Goal: Task Accomplishment & Management: Complete application form

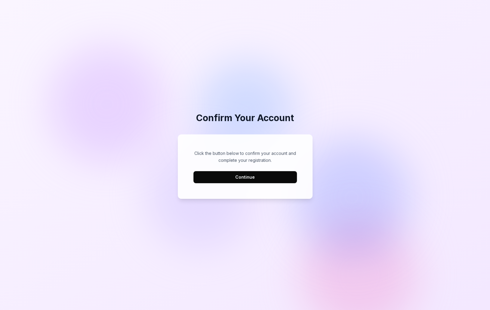
click at [249, 180] on button "Continue" at bounding box center [245, 177] width 104 height 12
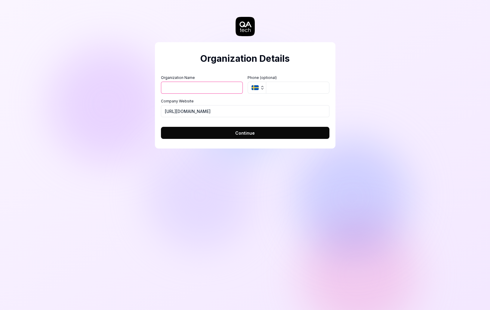
click at [225, 89] on input "Organization Name" at bounding box center [202, 88] width 82 height 12
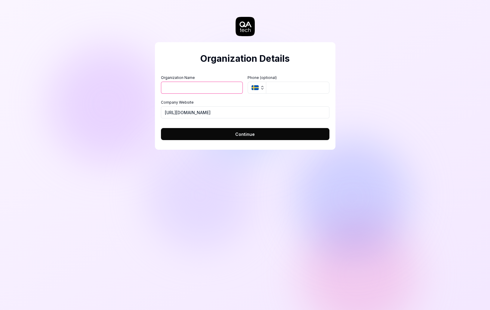
click at [225, 89] on input "Organization Name" at bounding box center [202, 88] width 82 height 12
type input "PMG"
click at [299, 89] on input "tel" at bounding box center [297, 88] width 63 height 12
type input "[PHONE_NUMBER]"
click at [227, 114] on input "[URL][DOMAIN_NAME]" at bounding box center [245, 112] width 169 height 12
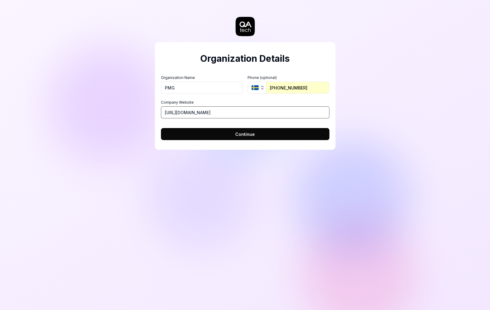
click at [227, 114] on input "[URL][DOMAIN_NAME]" at bounding box center [245, 112] width 169 height 12
click at [226, 131] on button "Continue" at bounding box center [245, 134] width 169 height 12
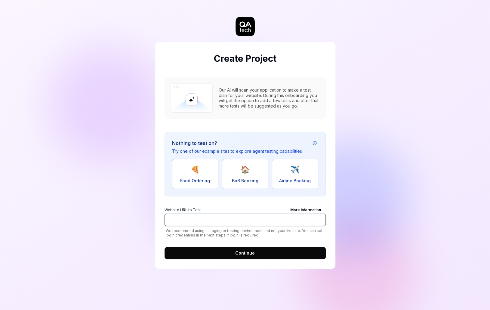
click at [243, 214] on input "Website URL to Test More Information" at bounding box center [245, 220] width 161 height 12
paste input "[URL][DOMAIN_NAME]"
type input "[URL][DOMAIN_NAME]"
click at [240, 251] on span "Continue" at bounding box center [245, 252] width 20 height 6
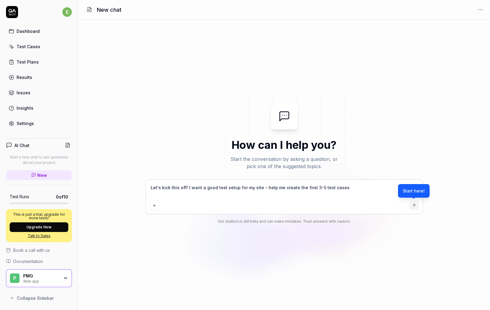
click at [312, 183] on div "Let's kick this off! I want a good test setup for my site - help me create the …" at bounding box center [284, 196] width 277 height 34
type textarea "*"
click at [314, 184] on textarea "Let's kick this off! I want a good test setup for my site - help me create the …" at bounding box center [285, 190] width 270 height 15
type textarea "[PERSON_NAME]'s kick this off! I want a good test setup for my site - help me c…"
type textarea "*"
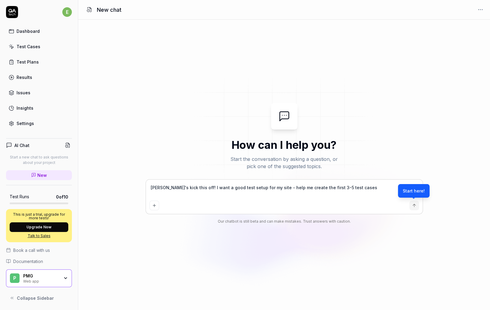
type textarea "CrLet's kick this off! I want a good test setup for my site - help me create th…"
type textarea "*"
type textarea "CreLet's kick this off! I want a good test setup for my site - help me create t…"
type textarea "*"
type textarea "CreaLet's kick this off! I want a good test setup for my site - help me create …"
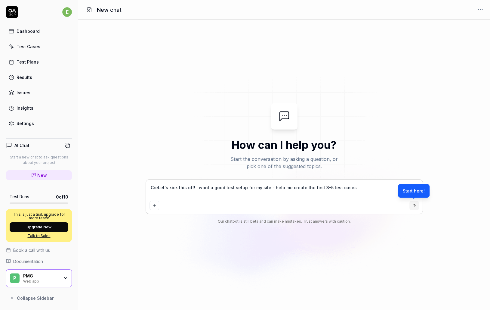
type textarea "*"
type textarea "CreatLet's kick this off! I want a good test setup for my site - help me create…"
type textarea "*"
type textarea "reatLet's kick this off! I want a good test setup for my site - help me create …"
type textarea "*"
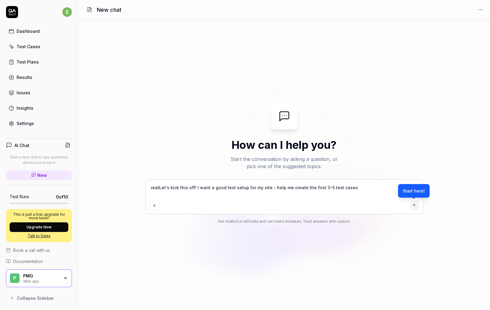
type textarea "eatLet's kick this off! I want a good test setup for my site - help me create t…"
type textarea "*"
type textarea "atLet's kick this off! I want a good test setup for my site - help me create th…"
type textarea "*"
type textarea "tLet's kick this off! I want a good test setup for my site - help me create the…"
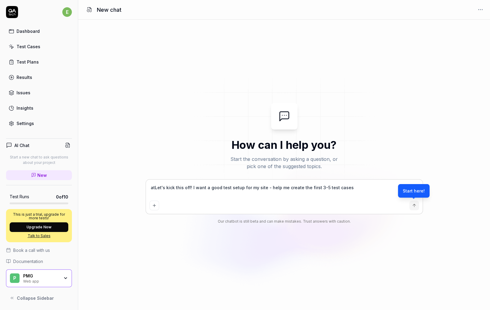
type textarea "*"
type textarea "Let's kick this off! I want a good test setup for my site - help me create the …"
type textarea "*"
type textarea "Let's kick this off! I want a good test setup for my site - help me create the …"
type textarea "*"
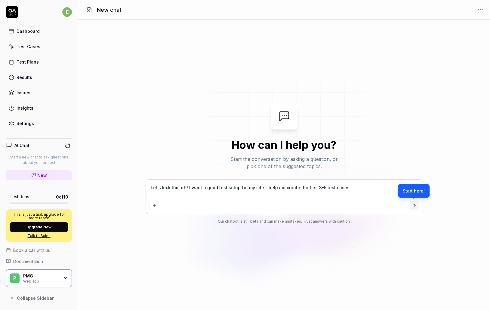
type textarea "Let's kick this off! I want a good test setup for my site - help me create the …"
type textarea "*"
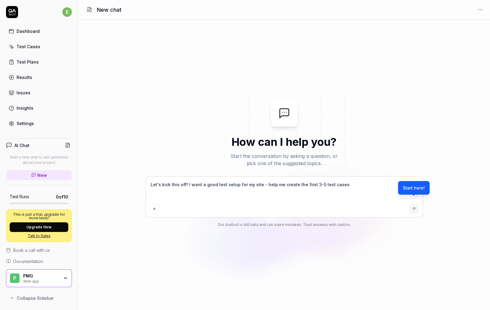
type textarea "Let's kick this off! I want a good test setup for my site - help me create the …"
click at [55, 277] on div "PMG" at bounding box center [41, 275] width 36 height 5
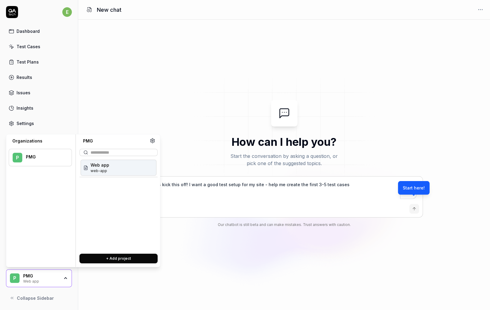
click at [108, 166] on div "Web app web-app" at bounding box center [119, 167] width 76 height 16
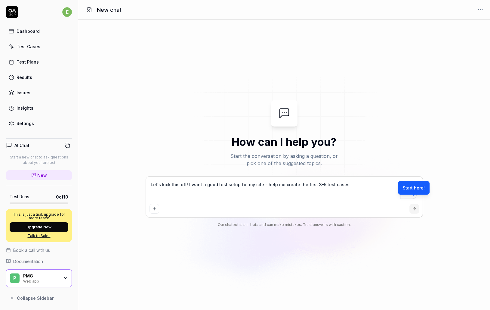
drag, startPoint x: 44, startPoint y: 274, endPoint x: 55, endPoint y: 270, distance: 11.3
click at [45, 274] on div "PMG" at bounding box center [41, 275] width 36 height 5
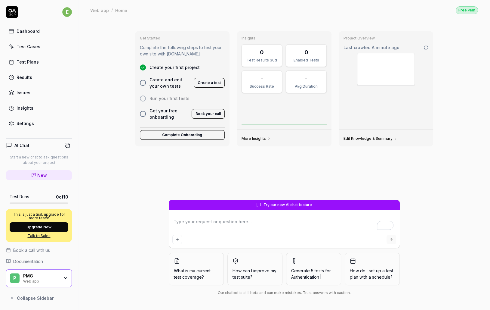
click at [49, 278] on div "Web app" at bounding box center [41, 280] width 36 height 5
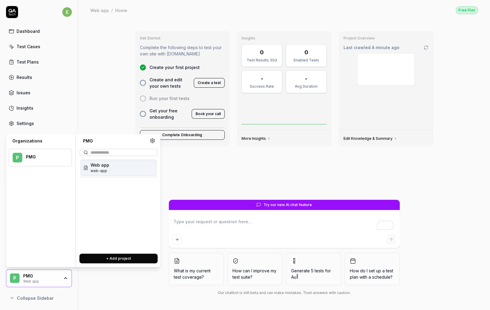
type textarea "*"
click at [151, 138] on icon at bounding box center [152, 140] width 5 height 5
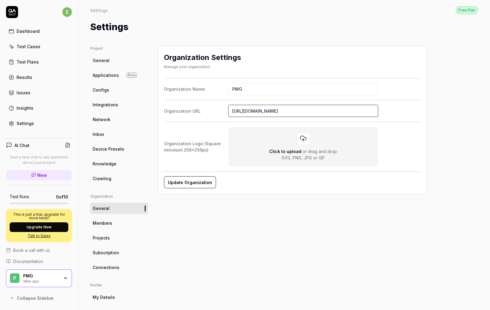
click at [332, 110] on input "[URL][DOMAIN_NAME]" at bounding box center [303, 111] width 150 height 12
paste input "[DOMAIN_NAME][URL]"
type input "[URL][DOMAIN_NAME]"
click at [201, 177] on button "Update Organization" at bounding box center [189, 182] width 51 height 12
click at [37, 46] on div "Test Cases" at bounding box center [29, 46] width 24 height 6
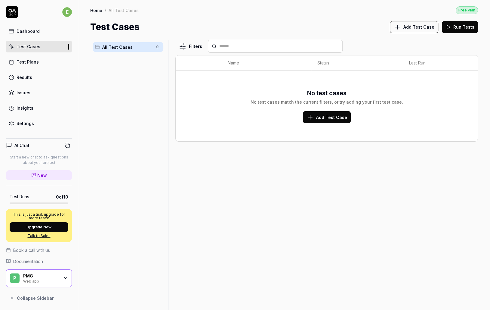
click at [37, 31] on div "Dashboard" at bounding box center [28, 31] width 23 height 6
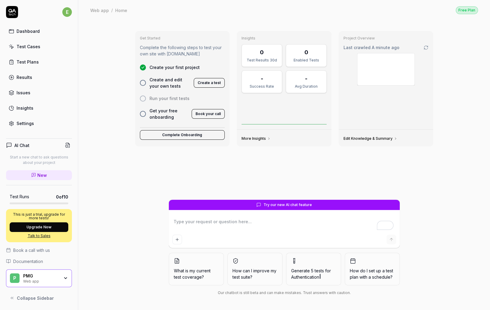
click at [236, 217] on textarea "To enrich screen reader interactions, please activate Accessibility in Grammarl…" at bounding box center [284, 224] width 224 height 15
type textarea "*"
type textarea "s"
type textarea "*"
type textarea "se"
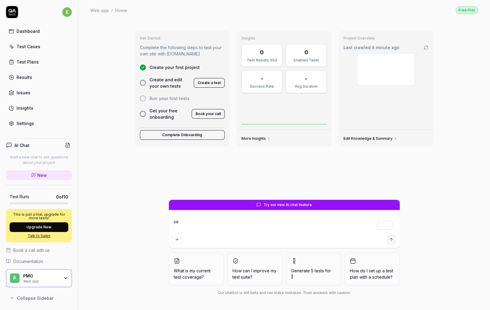
type textarea "*"
type textarea "set"
type textarea "*"
type textarea "set u"
type textarea "*"
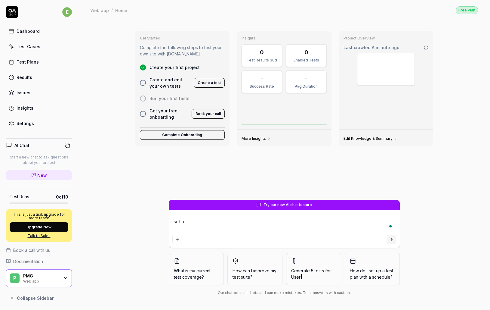
type textarea "set up"
type textarea "*"
type textarea "set up"
type textarea "*"
type textarea "set up t"
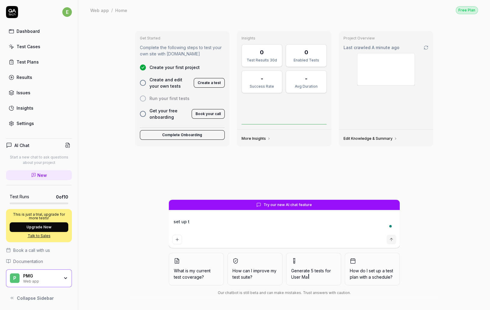
type textarea "*"
type textarea "set up te"
type textarea "*"
type textarea "set up [PERSON_NAME]"
type textarea "*"
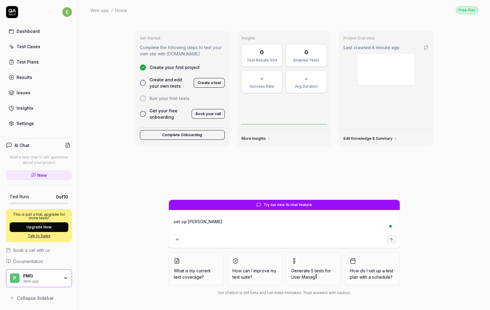
type textarea "set up test"
type textarea "*"
type textarea "set up test"
type textarea "*"
type textarea "set up test c"
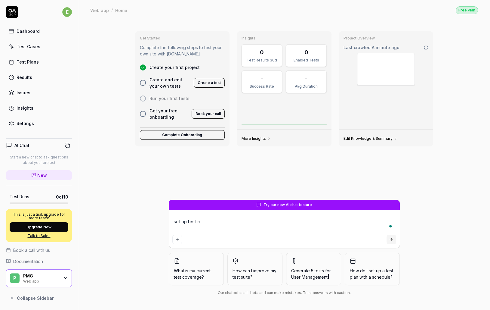
type textarea "*"
type textarea "set up test ca"
type textarea "*"
type textarea "set up test cas"
type textarea "*"
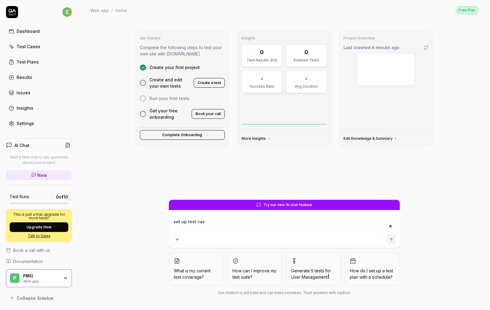
type textarea "set up test case"
type textarea "*"
type textarea "set up test cases"
type textarea "*"
type textarea "set up test cases"
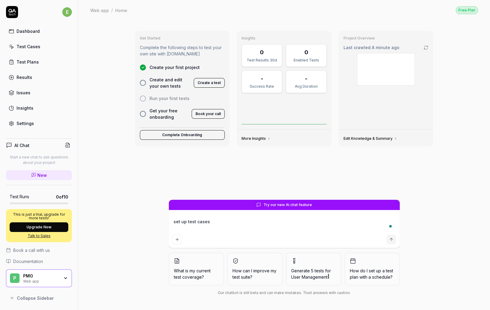
type textarea "*"
type textarea "set up test cases fo"
type textarea "*"
type textarea "set up test cases for"
type textarea "*"
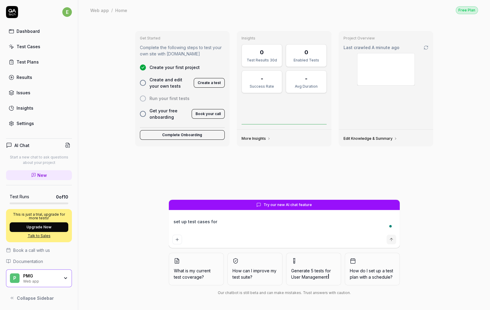
type textarea "set up test cases for"
type textarea "*"
type textarea "set up test cases for m"
type textarea "*"
type textarea "set up test cases for my"
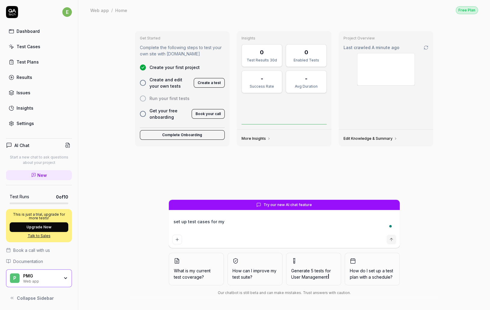
type textarea "*"
type textarea "set up test cases for my"
type textarea "*"
type textarea "s"
type textarea "*"
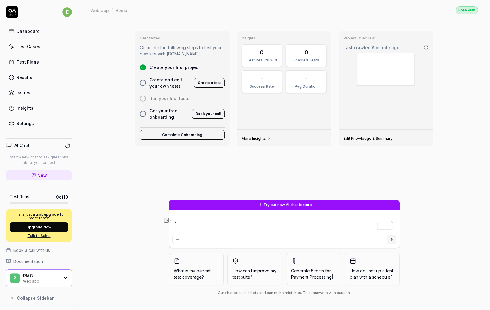
type textarea "se"
type textarea "*"
type textarea "set"
type textarea "*"
type textarea "set"
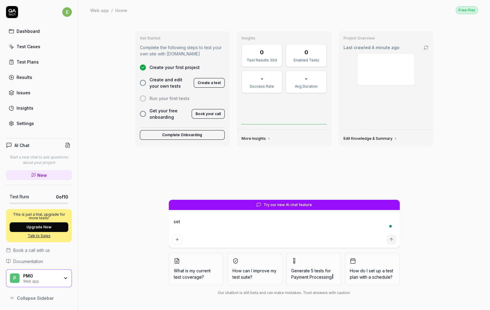
type textarea "*"
type textarea "set u"
type textarea "*"
type textarea "set up"
type textarea "*"
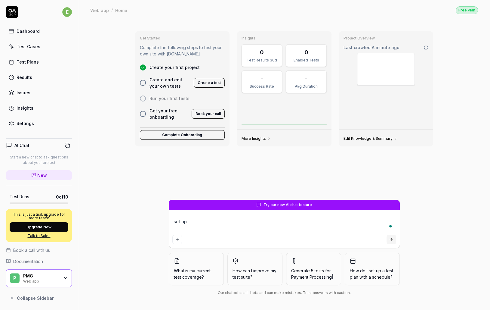
type textarea "set up"
type textarea "*"
type textarea "set up t"
type textarea "*"
type textarea "set up te"
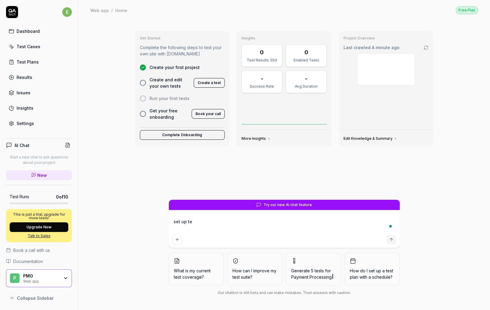
type textarea "*"
type textarea "set up [PERSON_NAME]"
type textarea "*"
type textarea "set up testi"
type textarea "*"
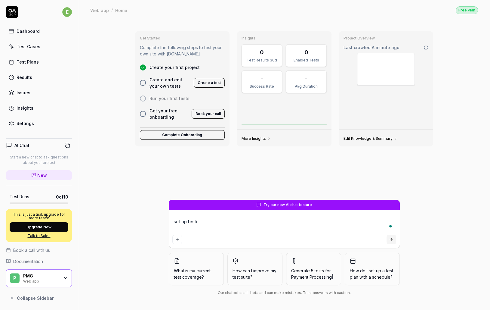
type textarea "set up testin"
type textarea "*"
type textarea "set up testing"
type textarea "*"
type textarea "set up testing"
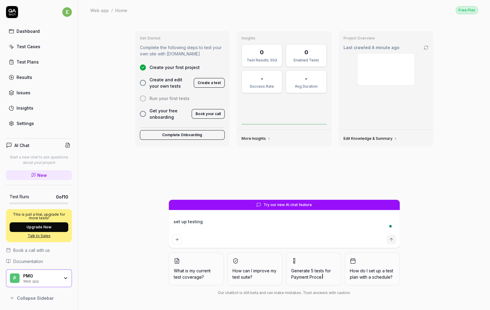
type textarea "*"
type textarea "set up testing f"
type textarea "*"
type textarea "set up testing fo"
type textarea "*"
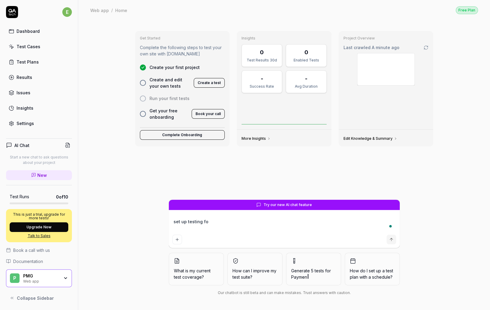
type textarea "set up testing for"
type textarea "*"
type textarea "set up testing for m"
type textarea "*"
type textarea "set up testing for my"
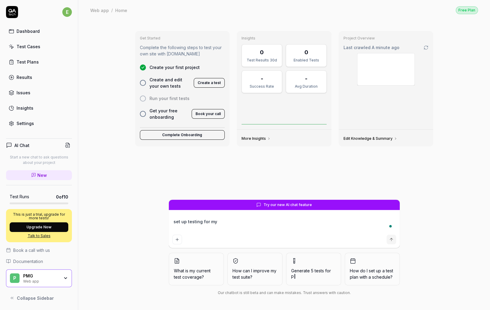
type textarea "*"
type textarea "set up testing for my"
type textarea "*"
type textarea "set up testing for my w"
type textarea "*"
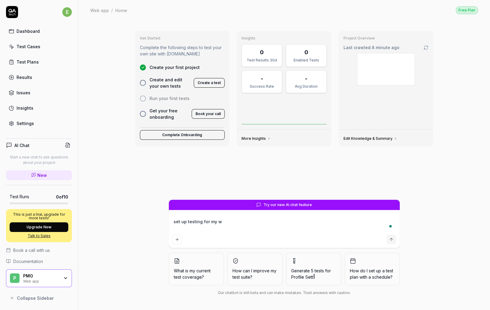
type textarea "set up testing for my we"
type textarea "*"
type textarea "set up testing for my webs"
type textarea "*"
type textarea "set up testing for my websi"
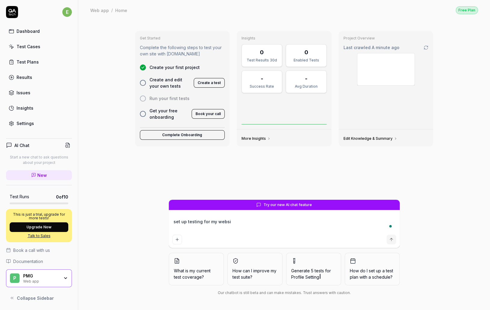
type textarea "*"
type textarea "set up testing for my websit"
type textarea "*"
type textarea "set up testing for my website"
type textarea "*"
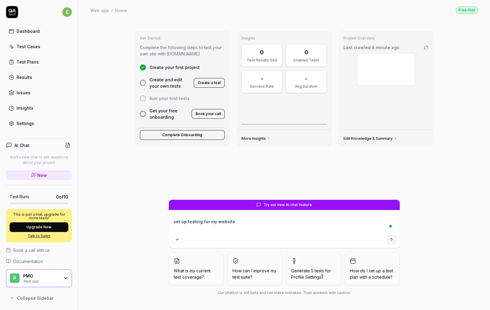
type textarea "set up testing for my website"
type textarea "*"
type textarea "set up testing for my website [URL][DOMAIN_NAME]"
type textarea "*"
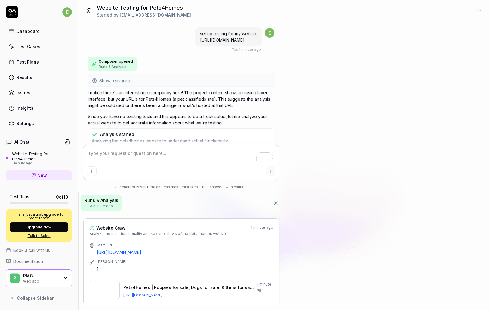
click at [43, 28] on link "Dashboard" at bounding box center [39, 31] width 66 height 12
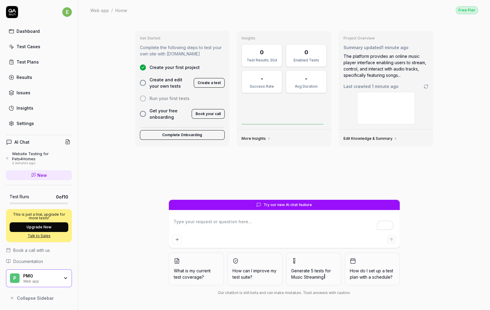
click at [40, 156] on div "Website Testing for Pets4Homes" at bounding box center [42, 156] width 60 height 10
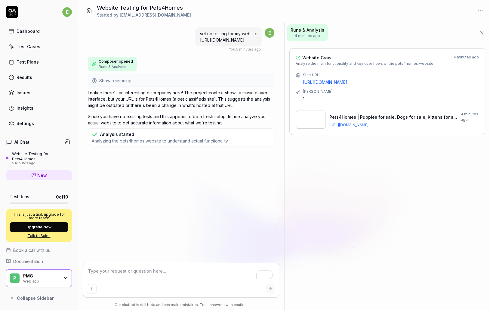
type textarea "*"
